Goal: Task Accomplishment & Management: Complete application form

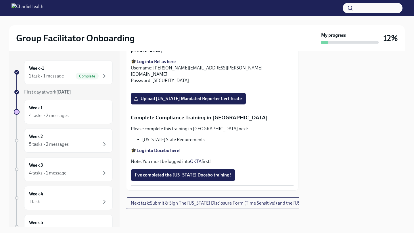
scroll to position [1163, 1]
click at [155, 105] on label "Upload [US_STATE] Mandated Reporter Certificate" at bounding box center [188, 98] width 115 height 11
click at [0, 0] on input "Upload [US_STATE] Mandated Reporter Certificate" at bounding box center [0, 0] width 0 height 0
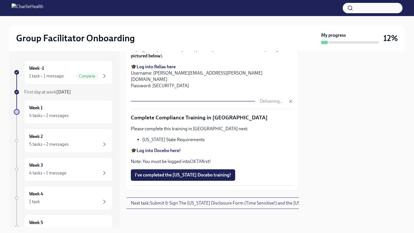
scroll to position [1244, 1]
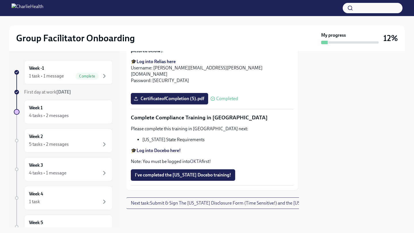
click at [156, 153] on strong "Log into Docebo here!" at bounding box center [158, 150] width 44 height 5
click at [157, 178] on span "I've completed the [US_STATE] Docebo training!" at bounding box center [183, 175] width 96 height 6
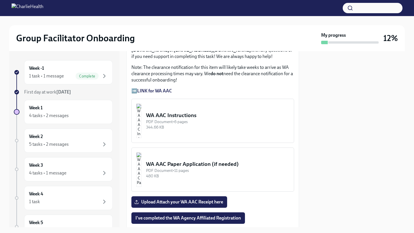
scroll to position [398, 0]
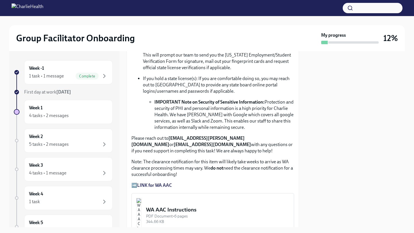
click at [62, 93] on strong "[DATE]" at bounding box center [63, 91] width 15 height 5
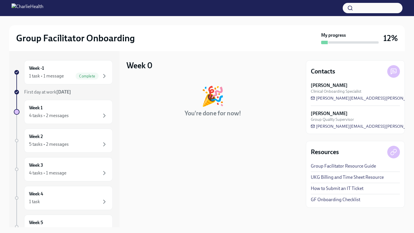
click at [66, 92] on strong "[DATE]" at bounding box center [63, 91] width 15 height 5
click at [46, 93] on span "First day at work [DATE]" at bounding box center [47, 91] width 47 height 5
click at [52, 82] on div "Week -1 1 task • 1 message Complete" at bounding box center [68, 72] width 89 height 24
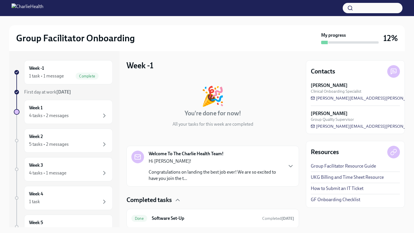
scroll to position [19, 0]
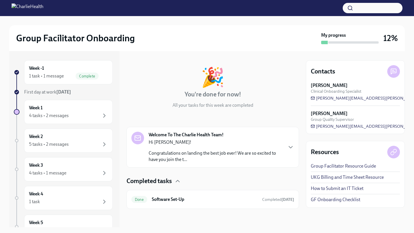
click at [213, 155] on p "Congratulations on landing the best job ever! We are so excited to have you joi…" at bounding box center [216, 156] width 134 height 13
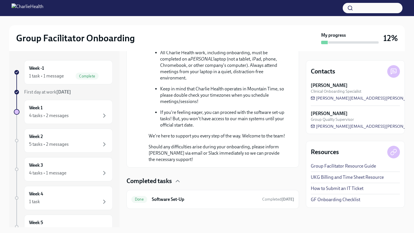
scroll to position [353, 0]
click at [161, 203] on div "Done Software Set-Up Completed [DATE]" at bounding box center [212, 199] width 163 height 9
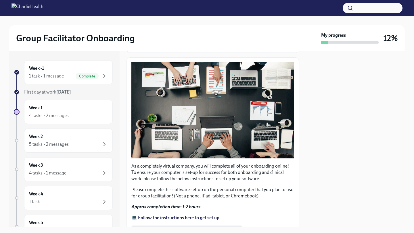
scroll to position [156, 0]
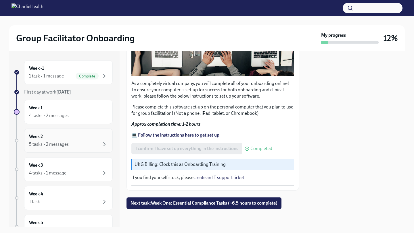
click at [95, 145] on div "5 tasks • 2 messages" at bounding box center [68, 144] width 79 height 7
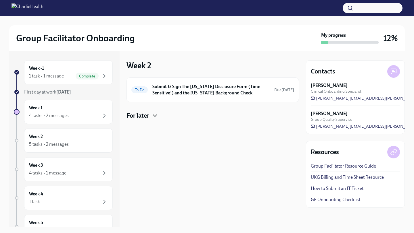
click at [153, 116] on icon "button" at bounding box center [154, 115] width 7 height 7
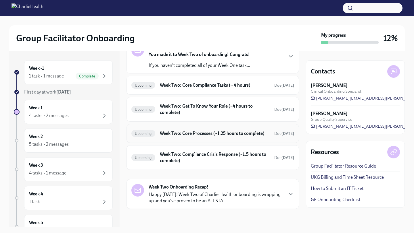
scroll to position [91, 0]
click at [79, 171] on div "4 tasks • 1 message" at bounding box center [68, 173] width 79 height 7
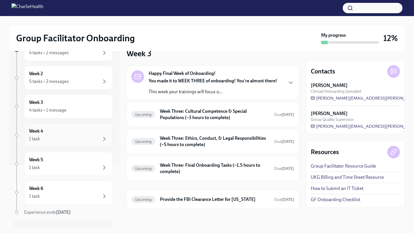
scroll to position [64, 0]
click at [62, 170] on div "Week 5 1 task" at bounding box center [68, 163] width 89 height 24
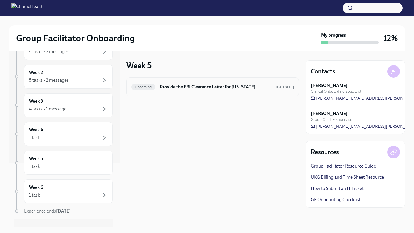
click at [186, 91] on div "Upcoming Provide the FBI Clearance Letter for [US_STATE] Due [DATE]" at bounding box center [212, 86] width 163 height 9
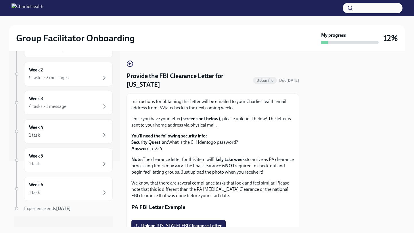
scroll to position [121, 0]
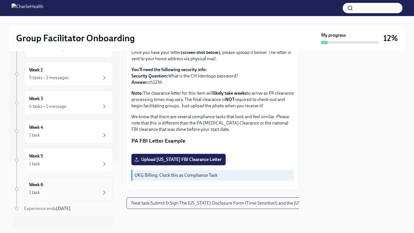
click at [77, 188] on div "Week 6 1 task" at bounding box center [68, 189] width 79 height 14
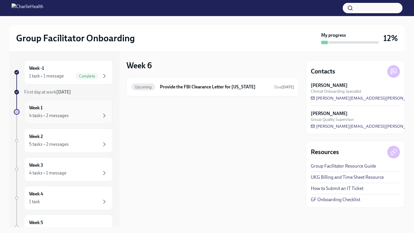
click at [53, 120] on div "Week 1 4 tasks • 2 messages" at bounding box center [68, 112] width 89 height 24
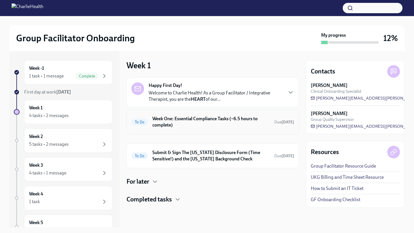
click at [205, 120] on h6 "Week One: Essential Compliance Tasks (~6.5 hours to complete)" at bounding box center [210, 122] width 117 height 13
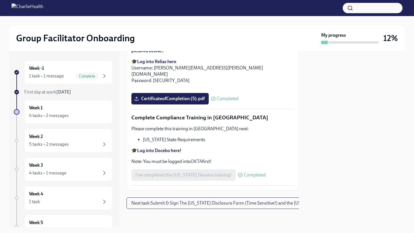
scroll to position [1249, 0]
